Goal: Task Accomplishment & Management: Use online tool/utility

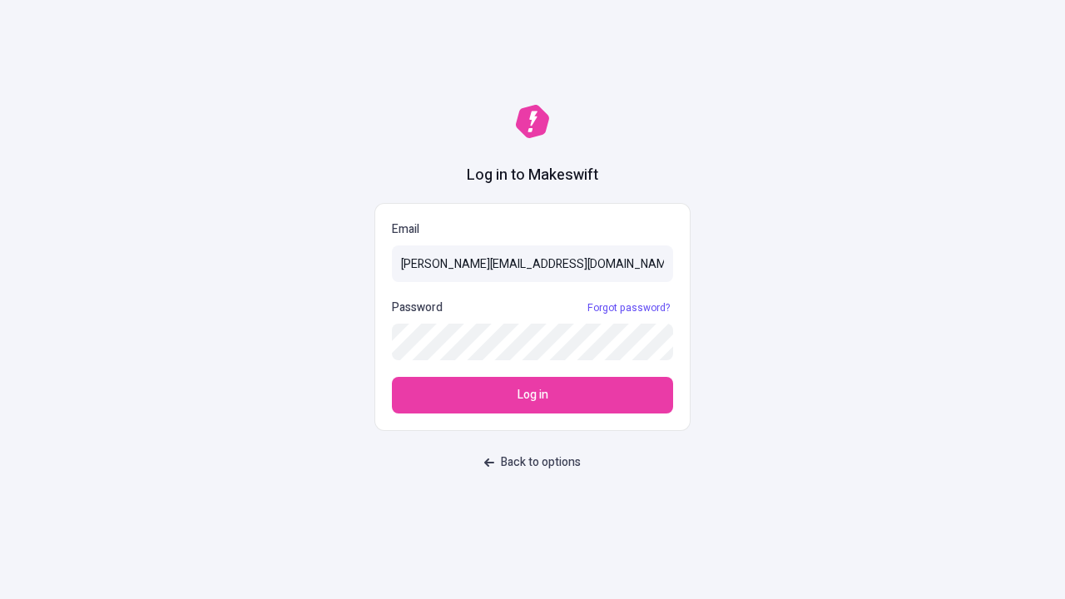
type input "[PERSON_NAME][EMAIL_ADDRESS][DOMAIN_NAME]"
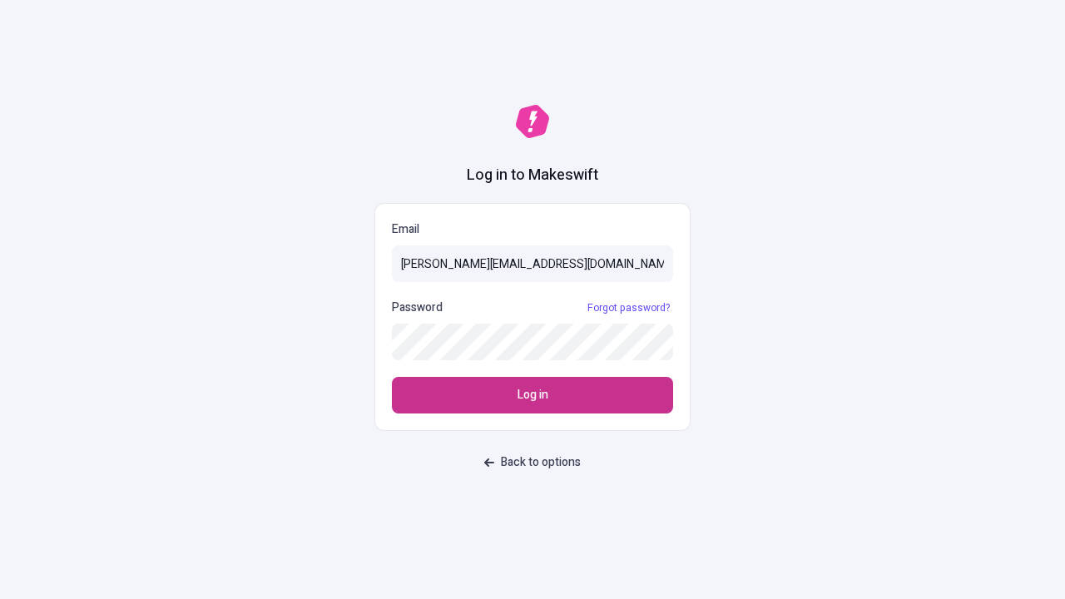
click at [532, 395] on span "Log in" at bounding box center [532, 395] width 31 height 18
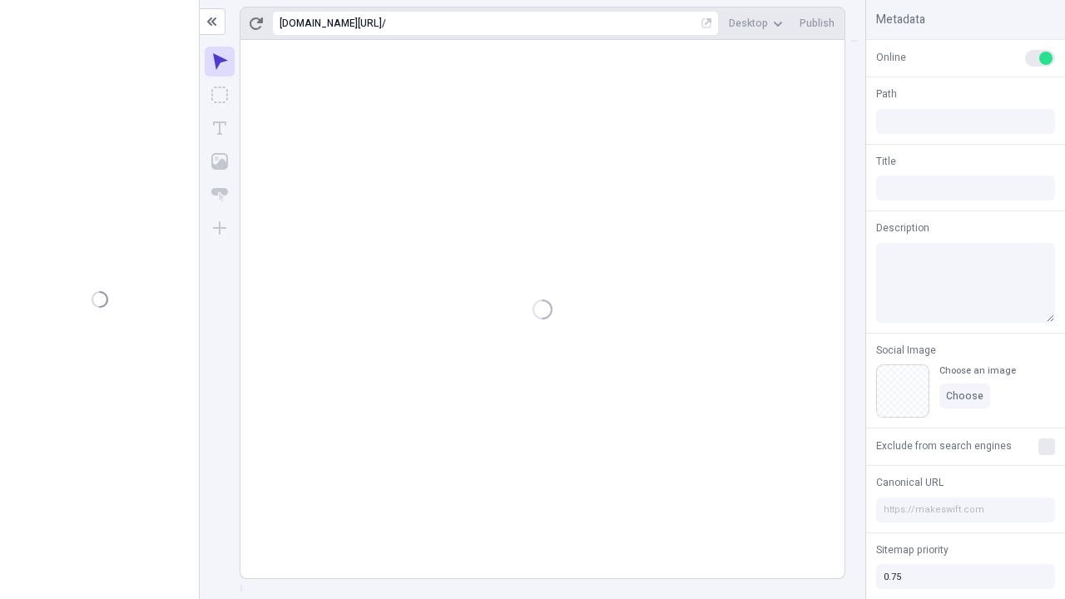
type input "/deep-link-acidus"
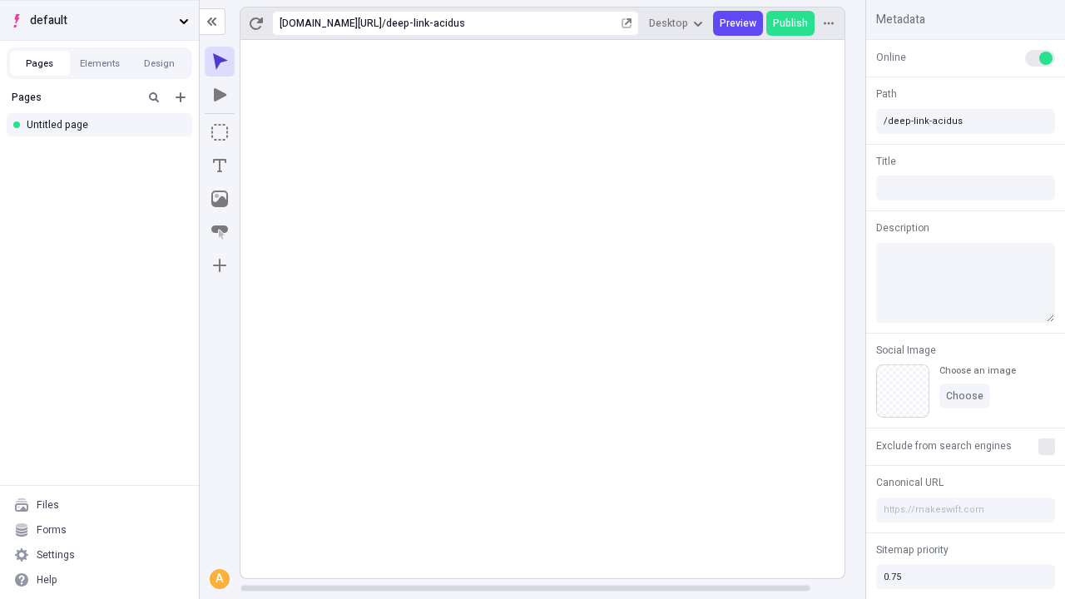
click at [99, 20] on span "default" at bounding box center [101, 21] width 142 height 18
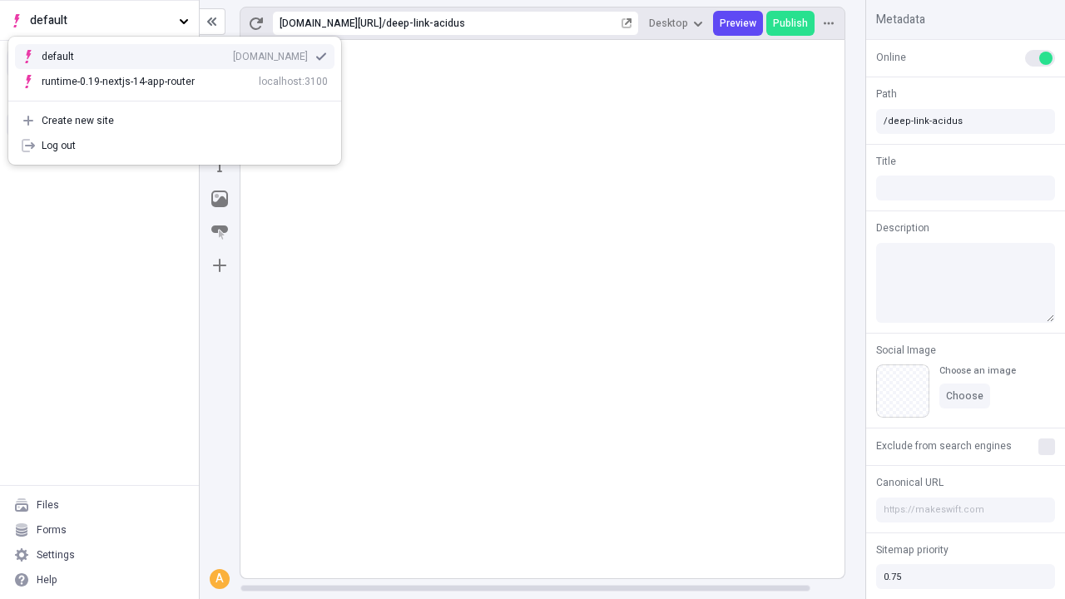
click at [175, 121] on div "Create new site" at bounding box center [185, 120] width 286 height 13
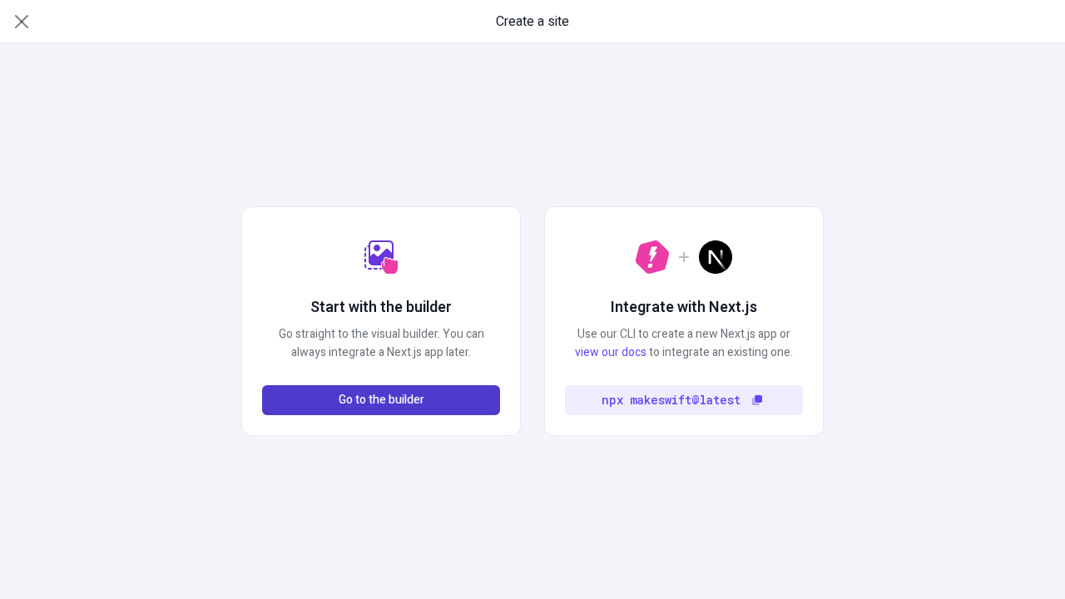
click at [381, 400] on span "Go to the builder" at bounding box center [382, 400] width 86 height 18
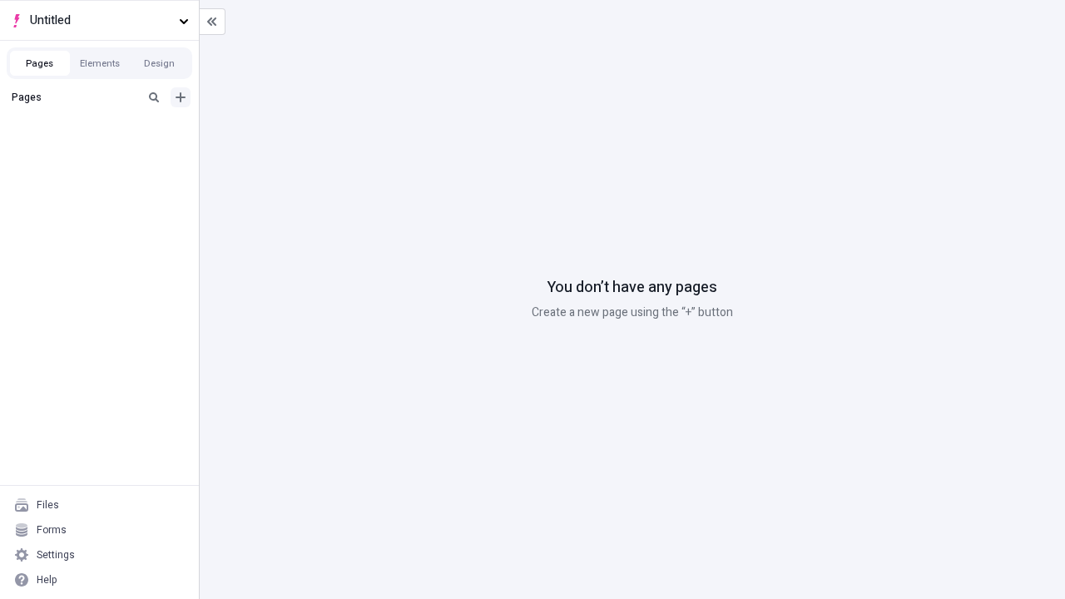
click at [180, 97] on icon "Add new" at bounding box center [180, 97] width 10 height 10
click at [104, 151] on div "Blank page" at bounding box center [104, 152] width 160 height 25
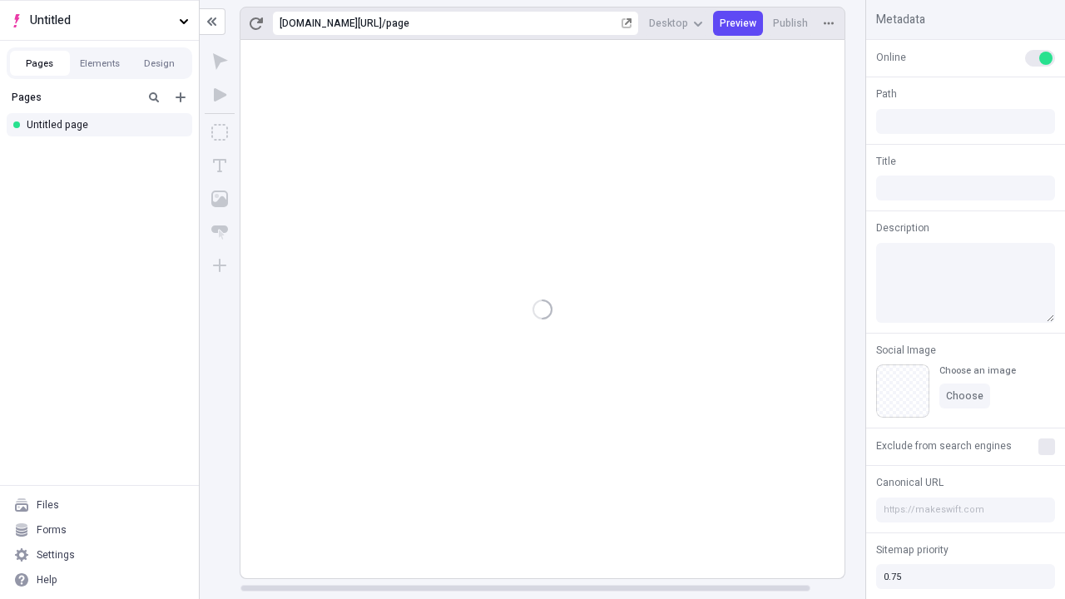
type input "/page"
click at [791, 23] on span "Publish" at bounding box center [790, 23] width 35 height 13
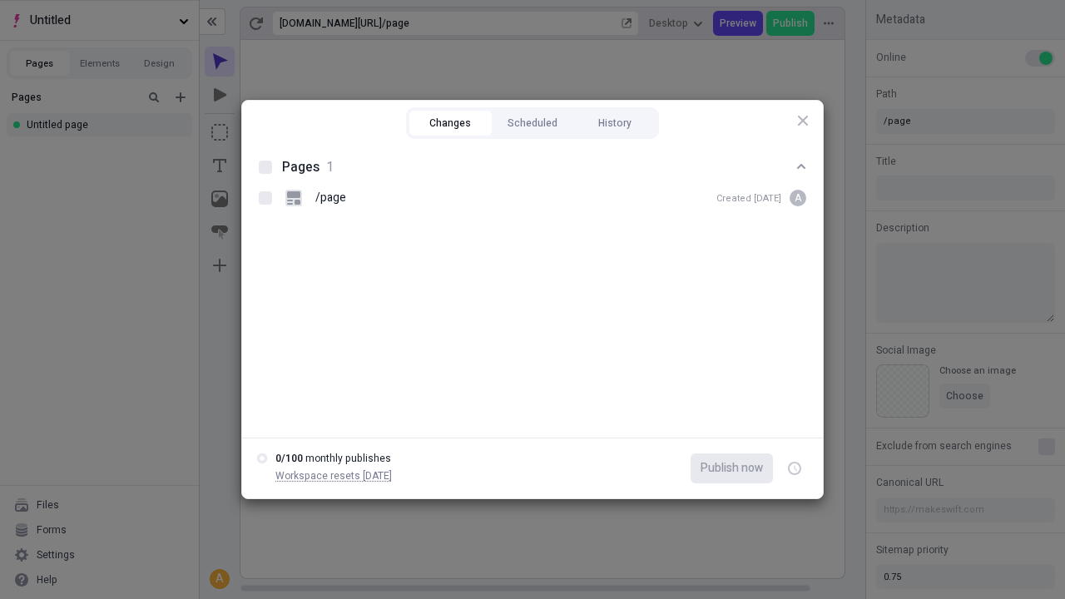
click at [450, 123] on button "Changes" at bounding box center [450, 123] width 82 height 25
click at [265, 167] on div at bounding box center [265, 167] width 13 height 13
checkbox input "true"
click at [794, 468] on icon "button" at bounding box center [795, 469] width 4 height 6
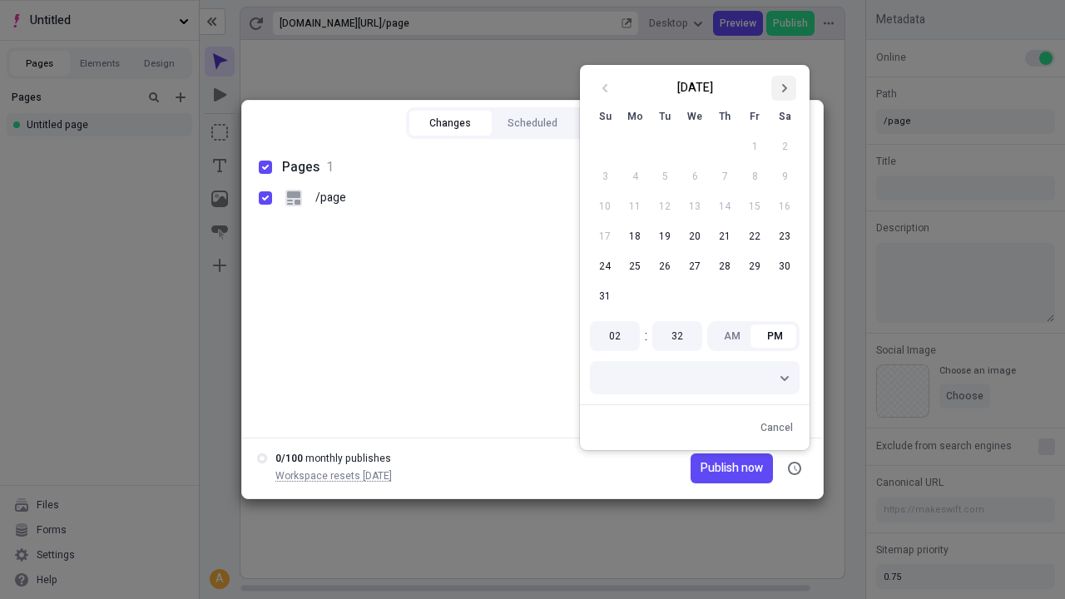
click at [783, 88] on icon "Go to next month" at bounding box center [783, 88] width 10 height 10
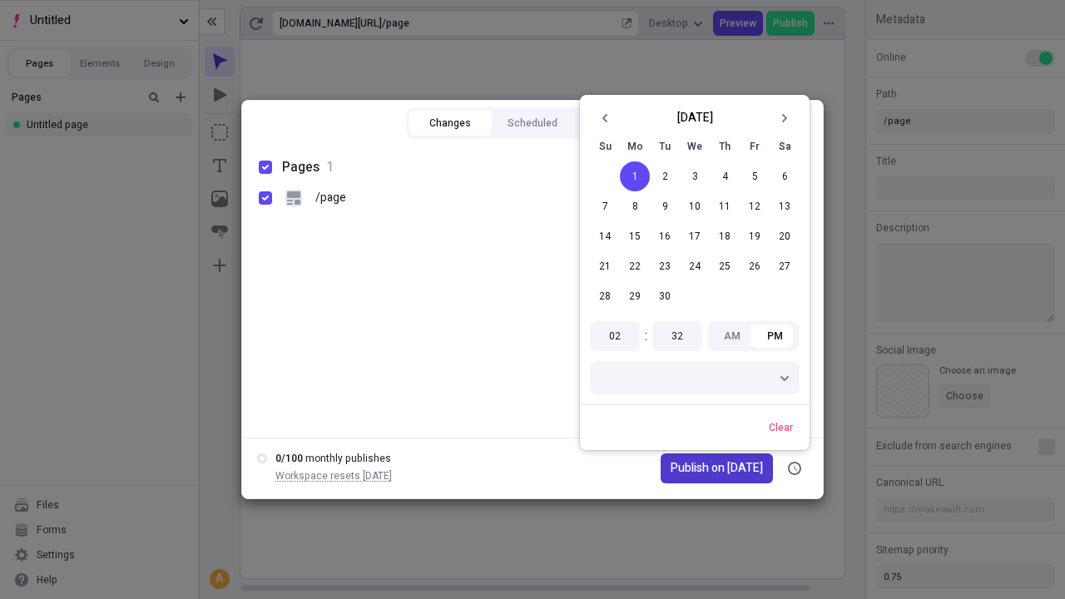
click at [709, 468] on span "Publish on [DATE]" at bounding box center [716, 468] width 92 height 18
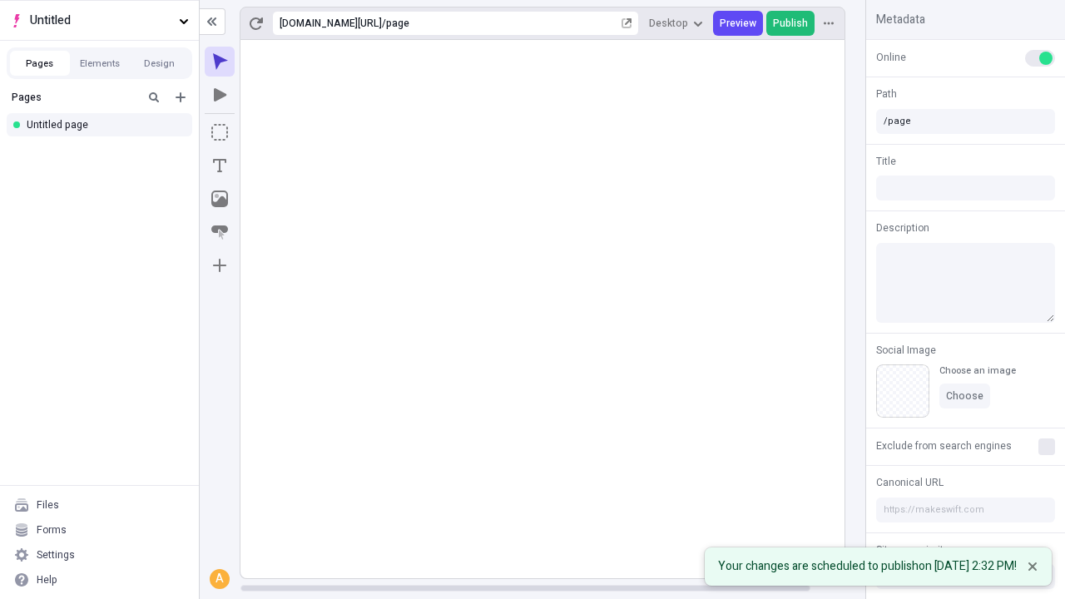
click at [791, 23] on span "Publish" at bounding box center [790, 23] width 35 height 13
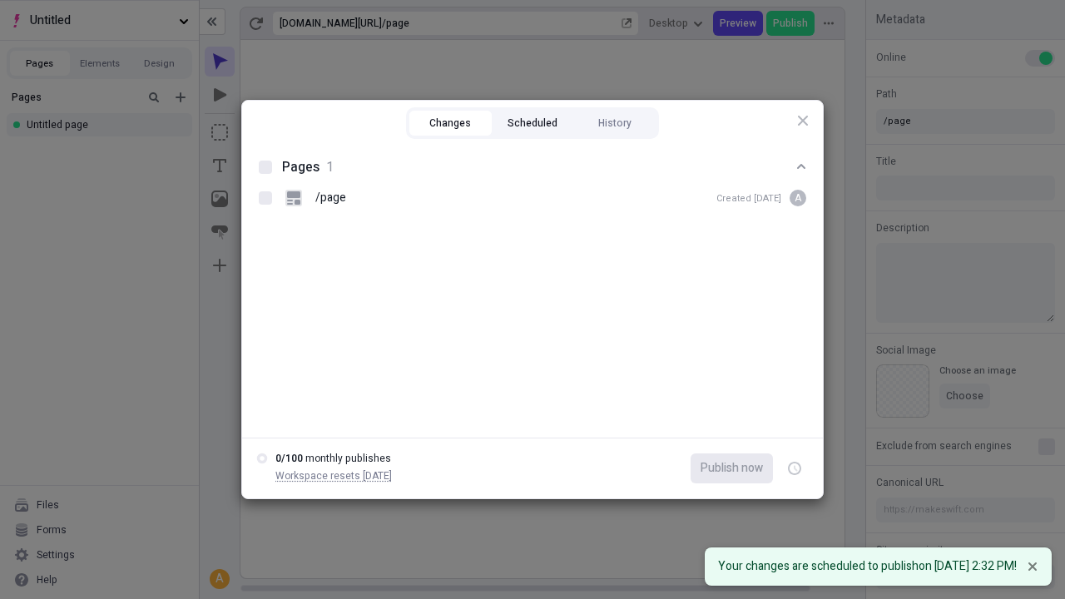
click at [532, 123] on button "Scheduled" at bounding box center [533, 123] width 82 height 25
